Goal: Information Seeking & Learning: Learn about a topic

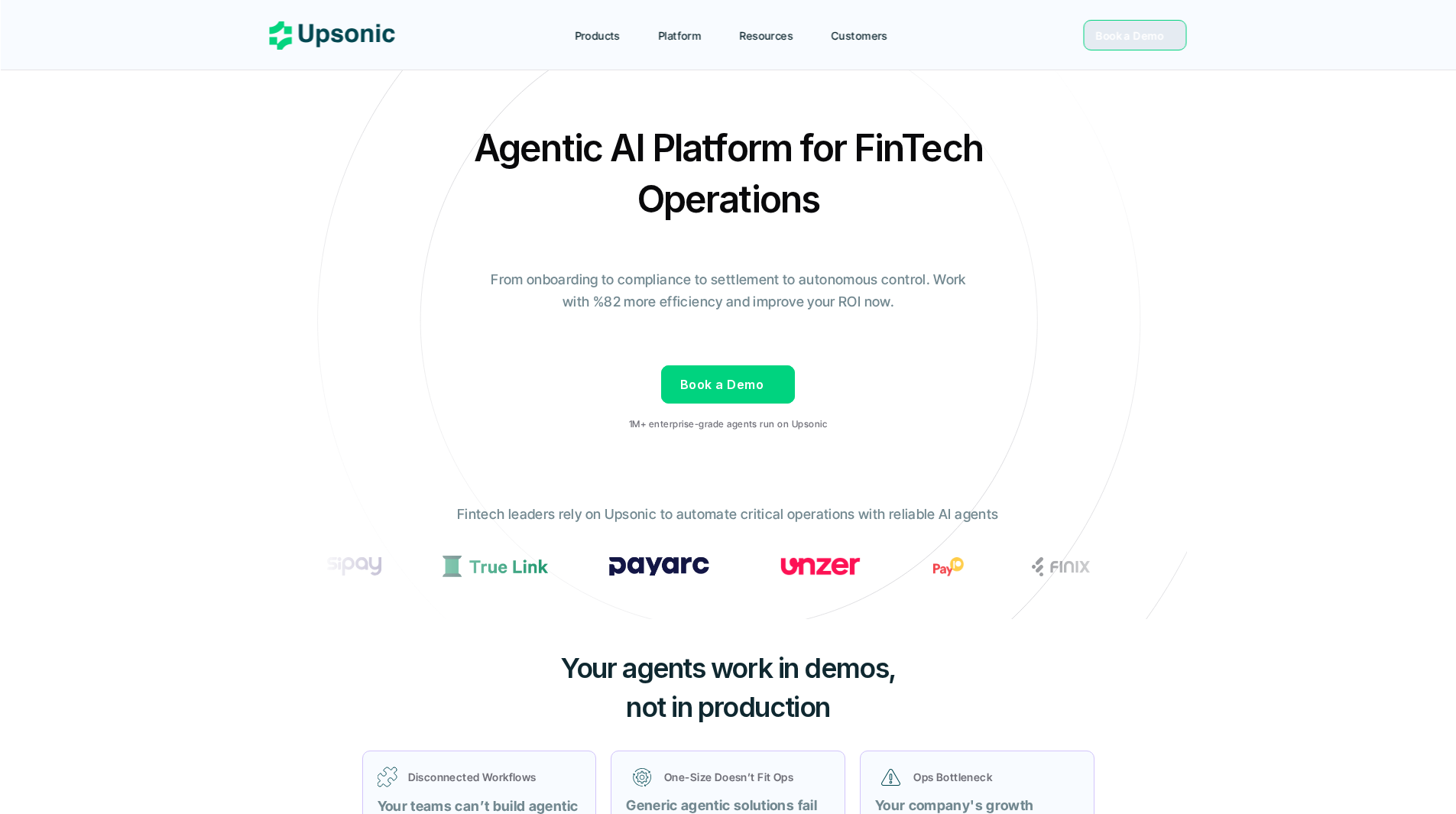
click at [923, 314] on div "Agentic AI Platform for FinTech Operations From onboarding to compliance to set…" at bounding box center [728, 282] width 894 height 321
click at [738, 301] on p "From onboarding to compliance to settlement to autonomous control. Work with %8…" at bounding box center [728, 291] width 497 height 44
click at [584, 306] on p "From onboarding to compliance to settlement to autonomous control. Work with %8…" at bounding box center [728, 291] width 497 height 44
drag, startPoint x: 556, startPoint y: 305, endPoint x: 706, endPoint y: 312, distance: 150.2
click at [654, 305] on p "From onboarding to compliance to settlement to autonomous control. Work with %8…" at bounding box center [728, 291] width 497 height 44
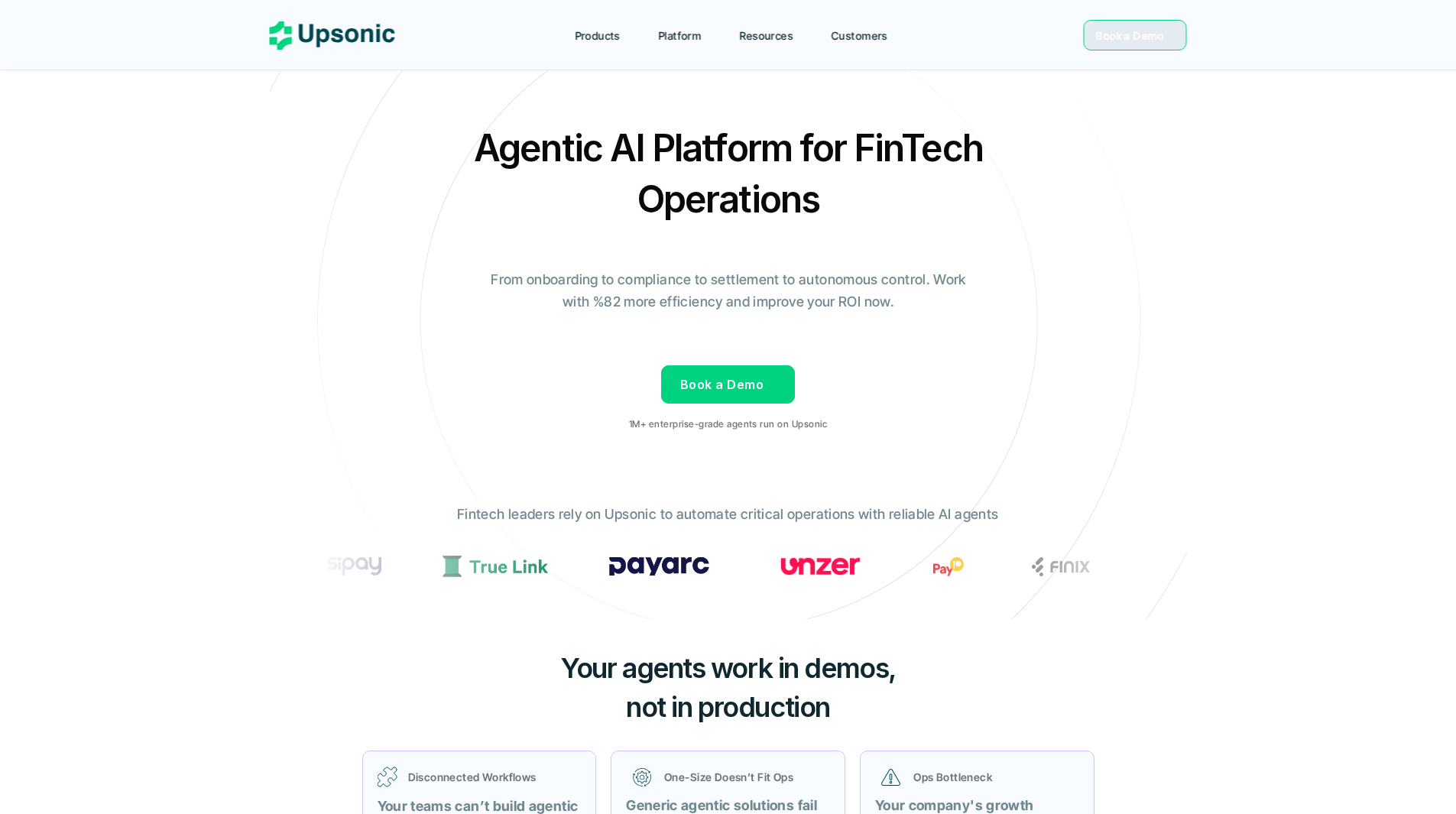
drag, startPoint x: 872, startPoint y: 569, endPoint x: 574, endPoint y: 563, distance: 298.1
click at [574, 563] on div at bounding box center [821, 566] width 988 height 21
click at [712, 575] on img at bounding box center [662, 566] width 101 height 20
click at [712, 576] on img at bounding box center [662, 566] width 101 height 20
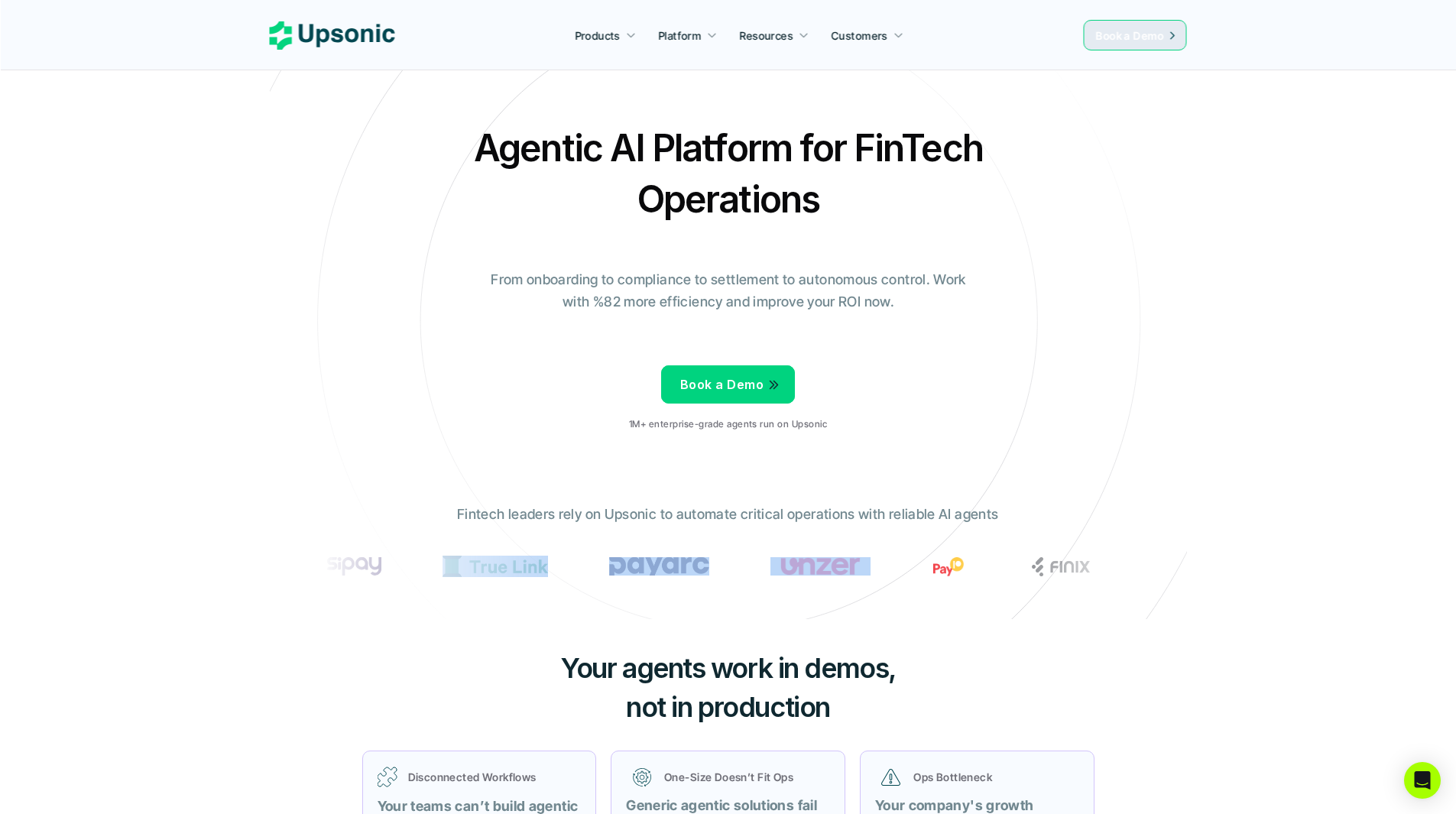
click at [710, 566] on img at bounding box center [661, 566] width 101 height 20
click at [763, 539] on div "Fintech leaders rely on Upsonic to automate critical operations with reliable A…" at bounding box center [729, 549] width 841 height 115
click at [781, 513] on p "Fintech leaders rely on Upsonic to automate critical operations with reliable A…" at bounding box center [727, 514] width 542 height 22
